Goal: Task Accomplishment & Management: Manage account settings

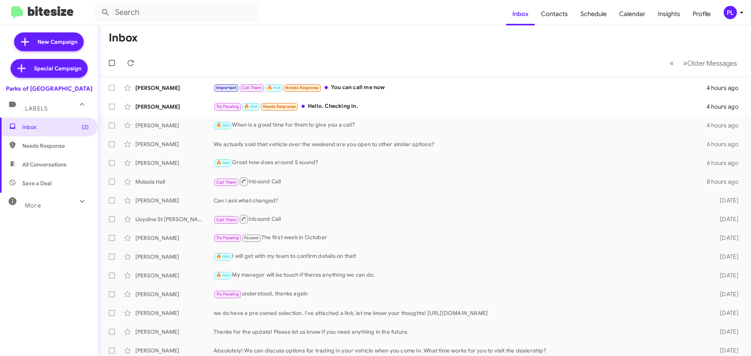
click at [741, 13] on icon at bounding box center [741, 13] width 3 height 2
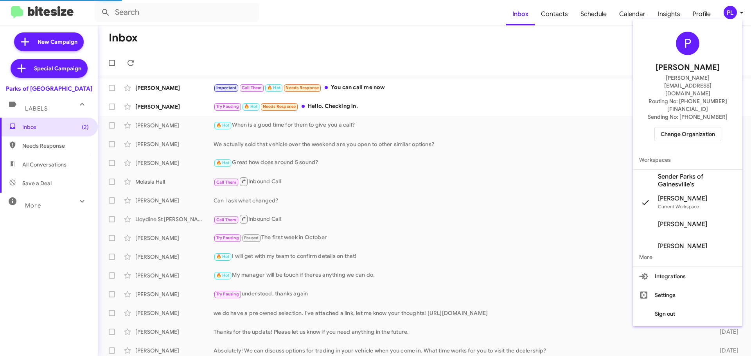
click at [688, 127] on span "Change Organization" at bounding box center [687, 133] width 54 height 13
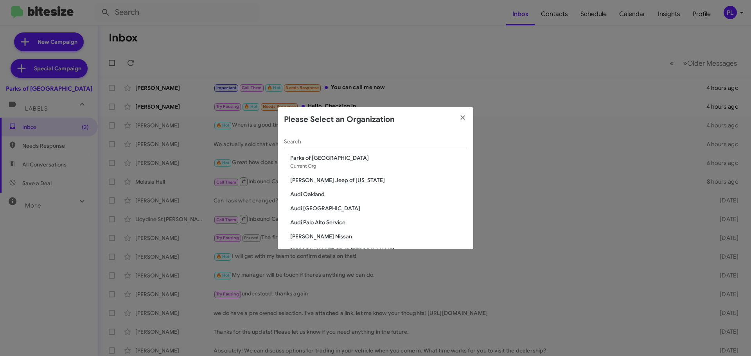
click at [358, 140] on input "Search" at bounding box center [375, 142] width 183 height 6
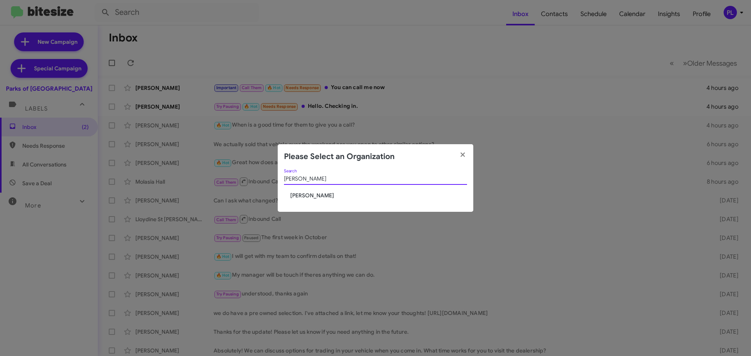
type input "[PERSON_NAME]"
click at [314, 196] on span "[PERSON_NAME]" at bounding box center [378, 196] width 177 height 8
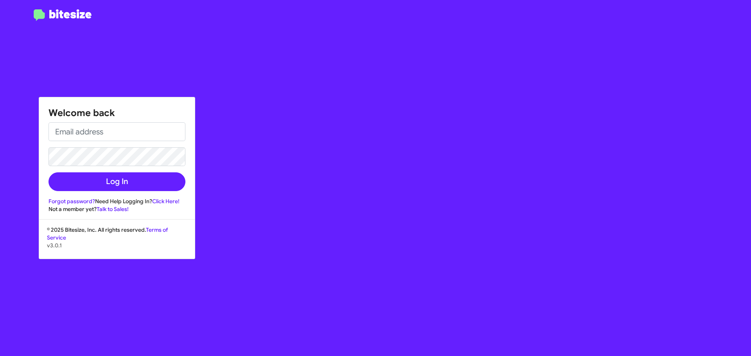
type input "[PERSON_NAME][EMAIL_ADDRESS][DOMAIN_NAME]"
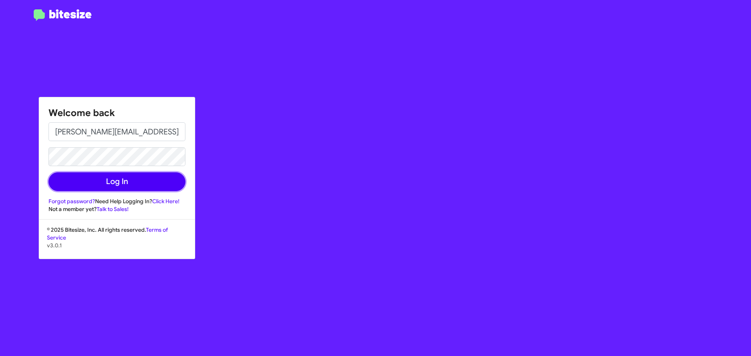
click at [141, 185] on button "Log In" at bounding box center [116, 181] width 137 height 19
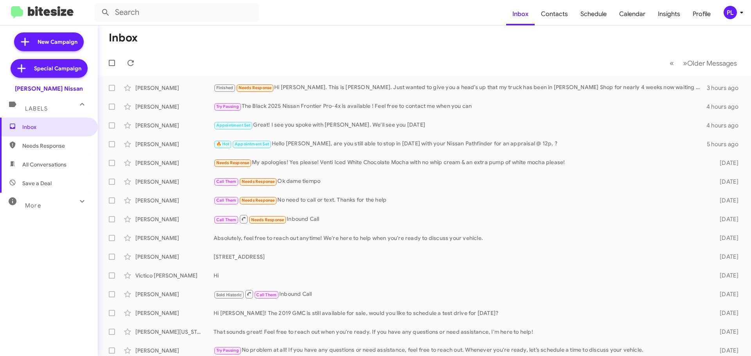
click at [735, 12] on div "PL" at bounding box center [729, 12] width 13 height 13
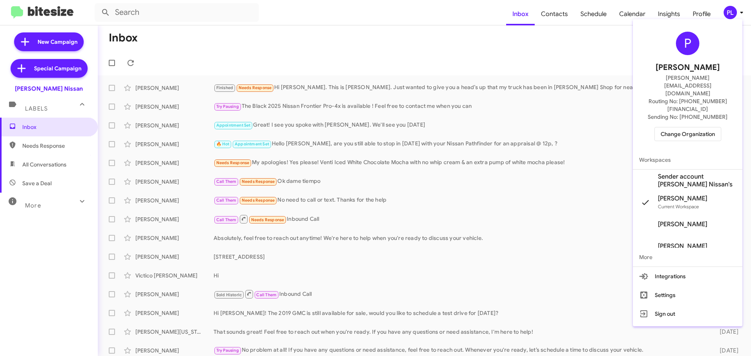
click at [674, 127] on span "Change Organization" at bounding box center [687, 133] width 54 height 13
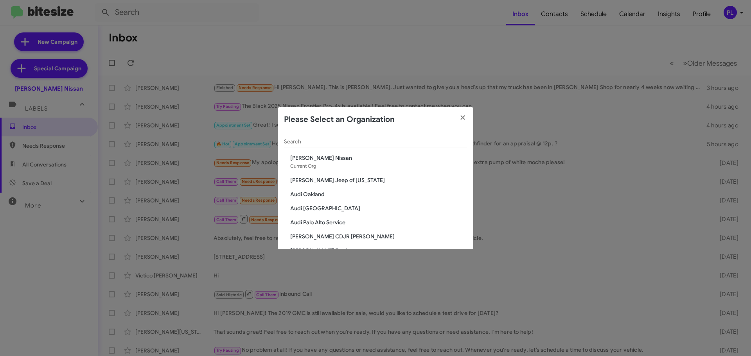
click at [302, 142] on input "Search" at bounding box center [375, 142] width 183 height 6
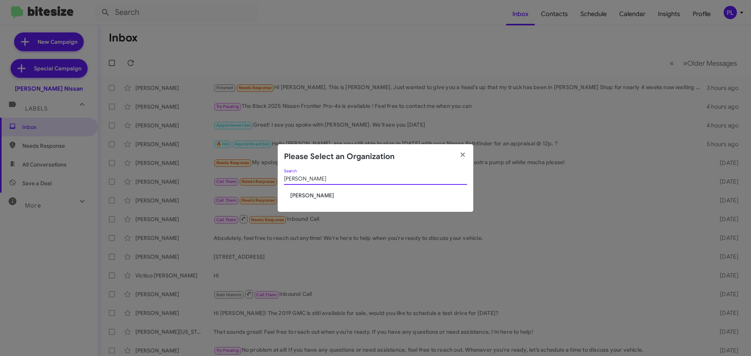
type input "[PERSON_NAME]"
click at [299, 195] on span "[PERSON_NAME]" at bounding box center [378, 196] width 177 height 8
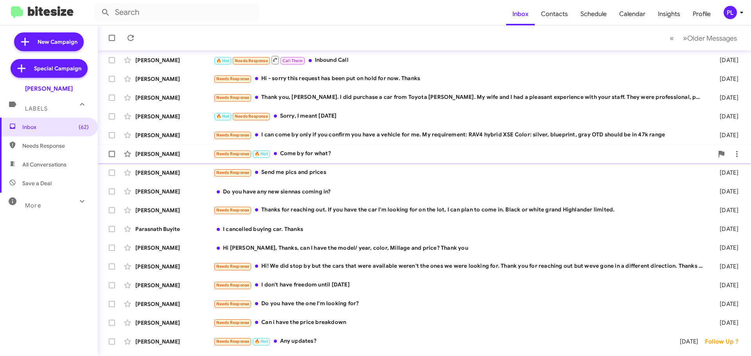
scroll to position [78, 0]
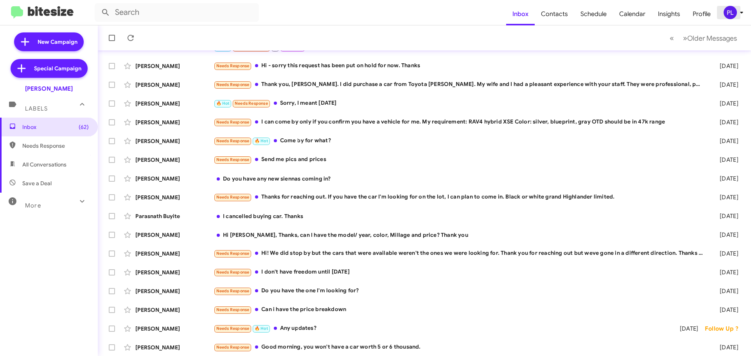
click at [742, 12] on icon at bounding box center [741, 13] width 3 height 2
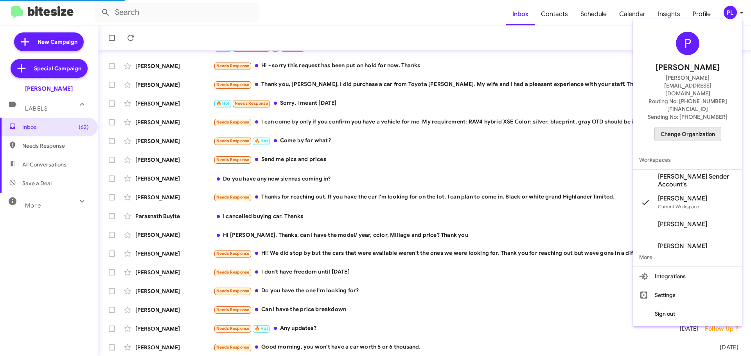
click at [668, 127] on span "Change Organization" at bounding box center [687, 133] width 54 height 13
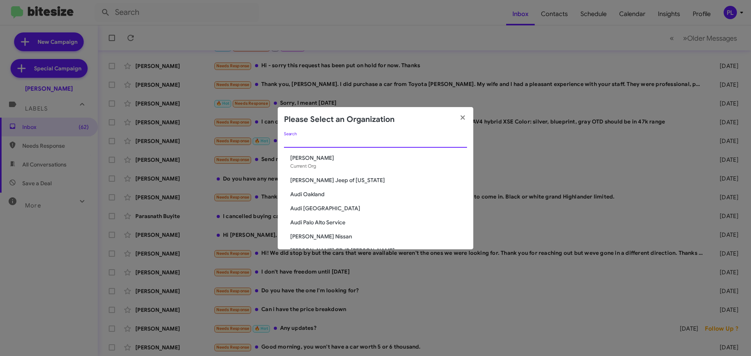
click at [314, 142] on input "Search" at bounding box center [375, 142] width 183 height 6
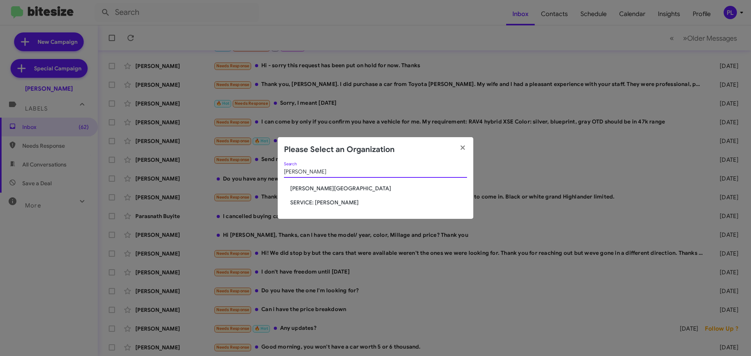
type input "ledford"
click at [308, 201] on span "SERVICE: [PERSON_NAME]" at bounding box center [378, 203] width 177 height 8
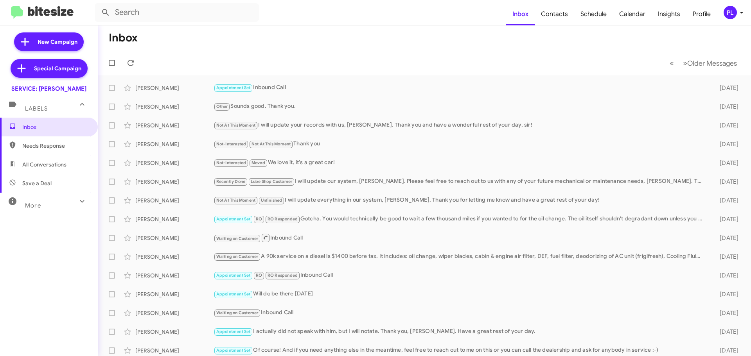
drag, startPoint x: 41, startPoint y: 203, endPoint x: 32, endPoint y: 196, distance: 11.2
click at [41, 203] on div "More" at bounding box center [41, 202] width 70 height 14
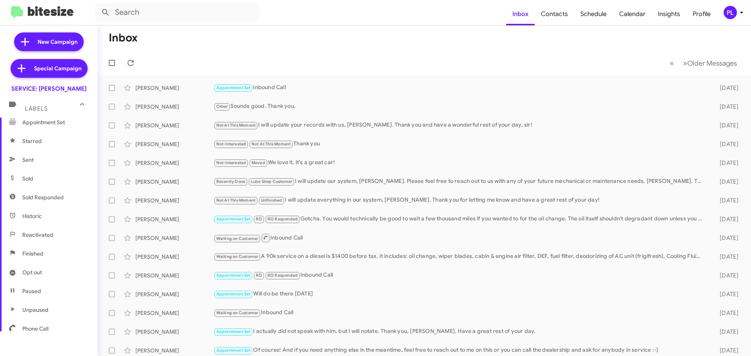
scroll to position [155, 0]
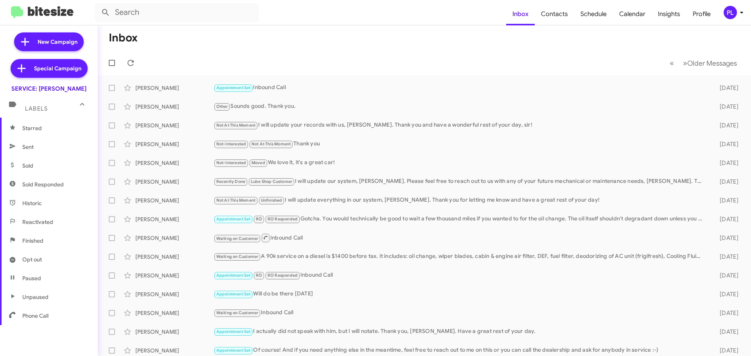
click at [36, 184] on span "Sold Responded" at bounding box center [42, 185] width 41 height 8
type input "in:sold-verified"
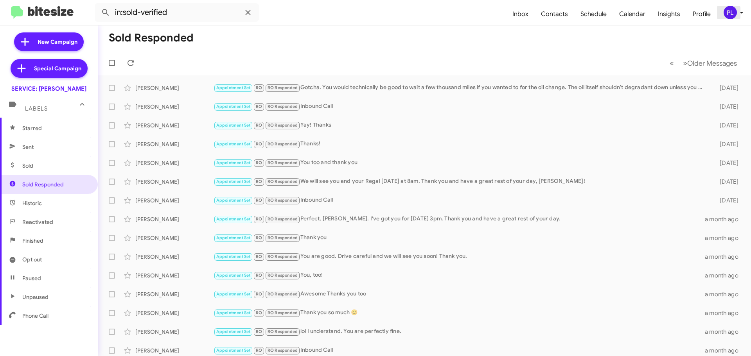
click at [739, 13] on icon at bounding box center [741, 12] width 9 height 9
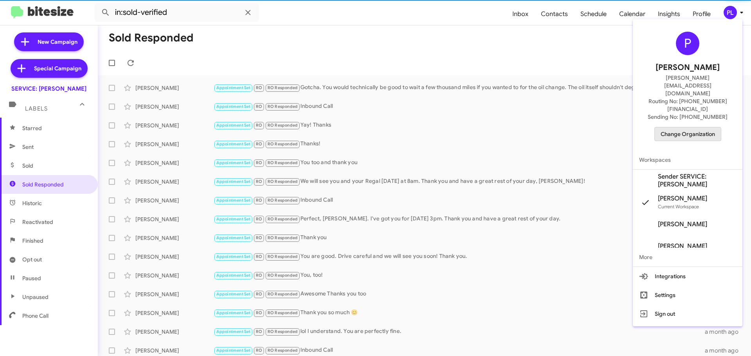
click at [681, 127] on span "Change Organization" at bounding box center [687, 133] width 54 height 13
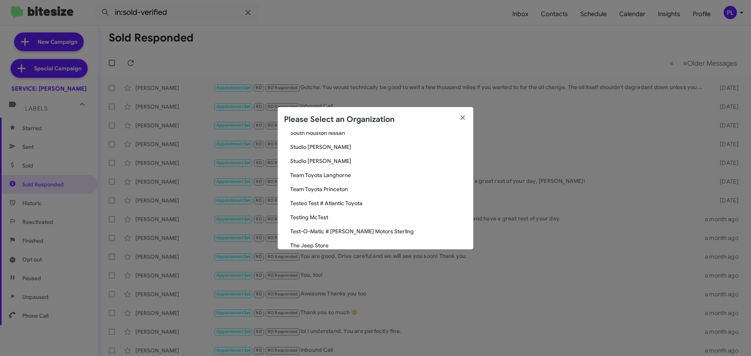
scroll to position [1151, 0]
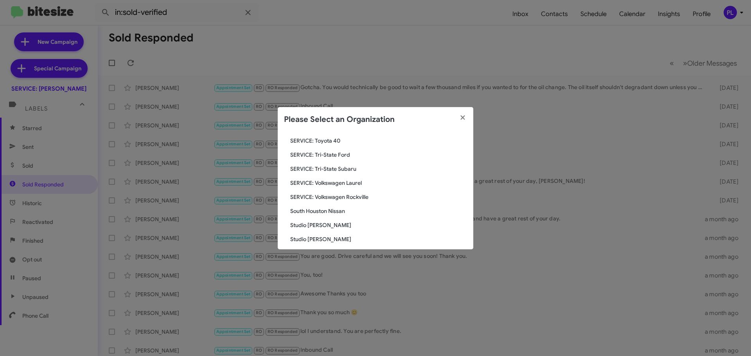
click at [324, 210] on span "South Houston Nissan" at bounding box center [378, 211] width 177 height 8
